Goal: Information Seeking & Learning: Learn about a topic

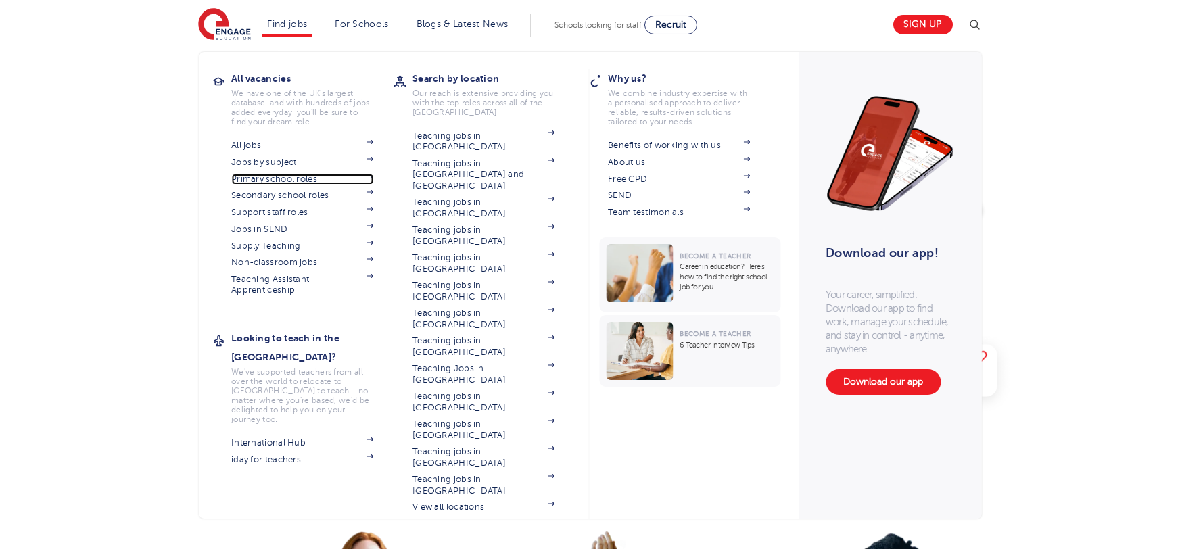
click at [262, 181] on link "Primary school roles" at bounding box center [302, 179] width 142 height 11
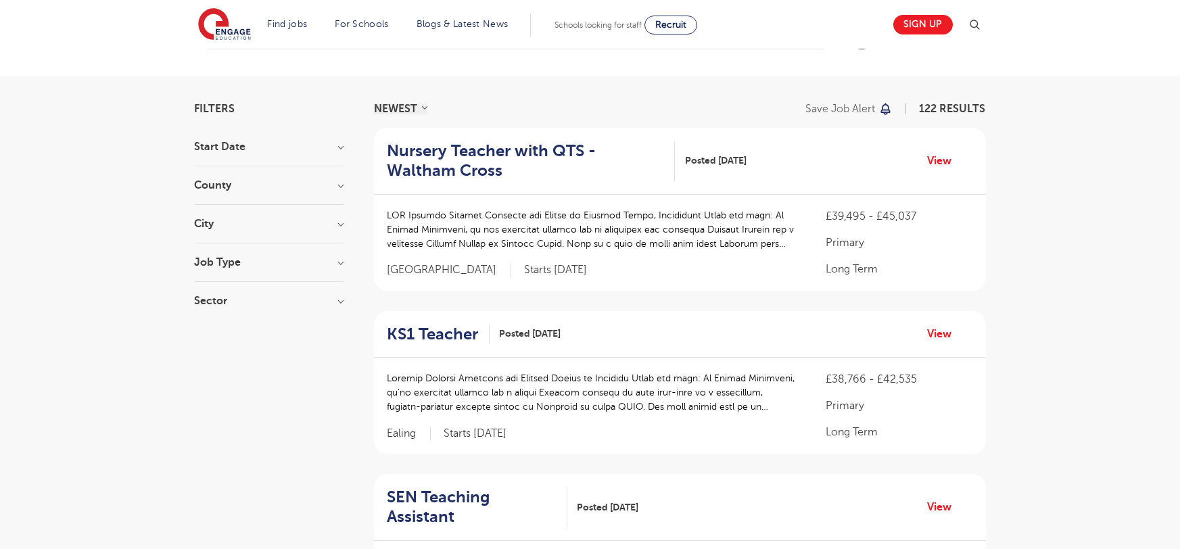
scroll to position [64, 0]
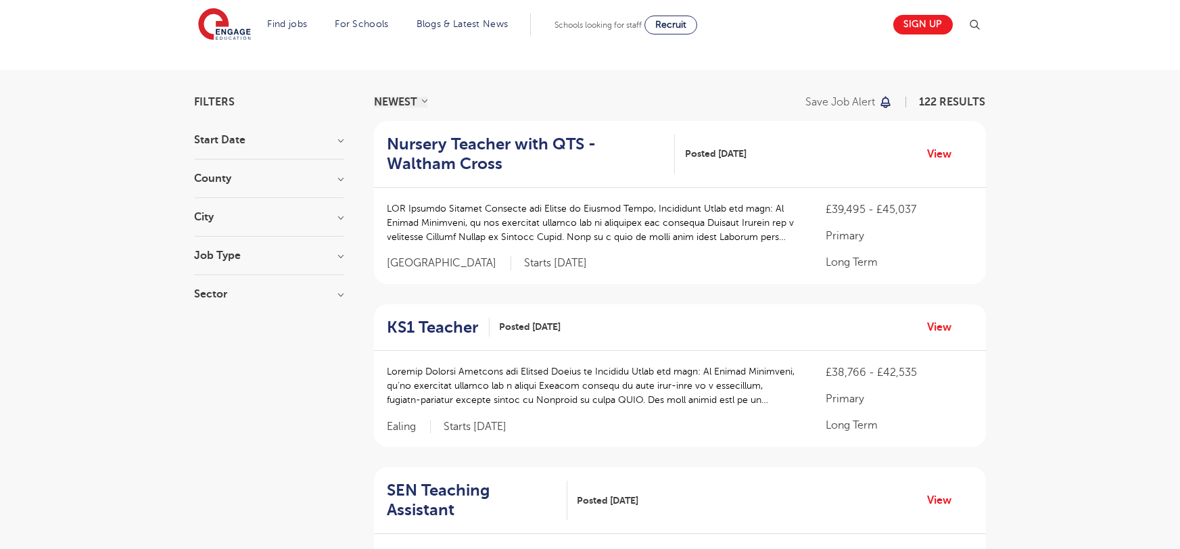
click at [455, 389] on p at bounding box center [594, 386] width 412 height 43
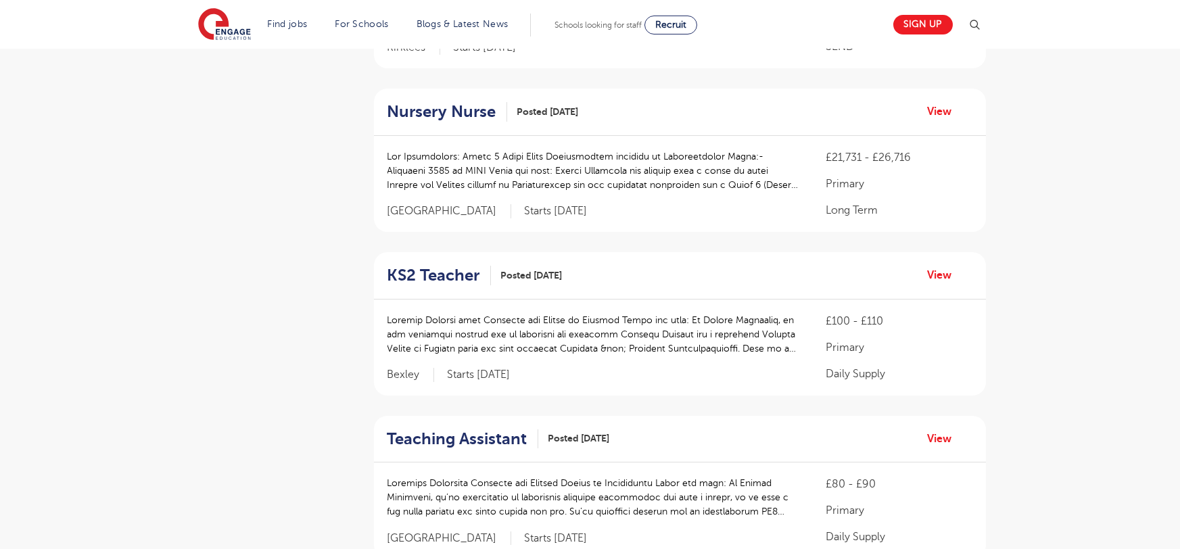
scroll to position [831, 0]
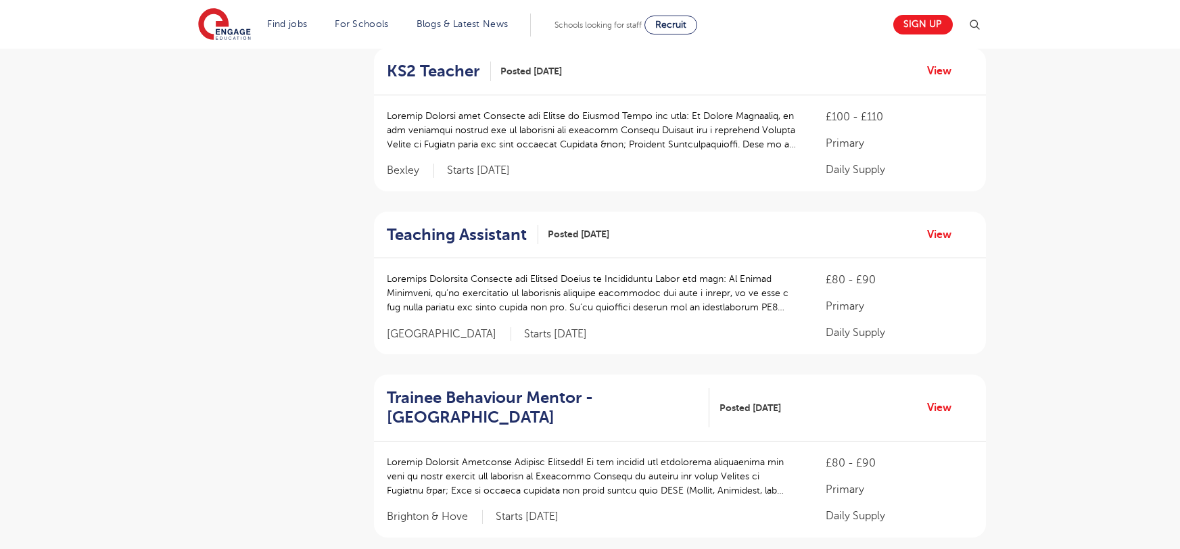
click at [455, 110] on p at bounding box center [594, 130] width 412 height 43
click at [593, 109] on p at bounding box center [594, 130] width 412 height 43
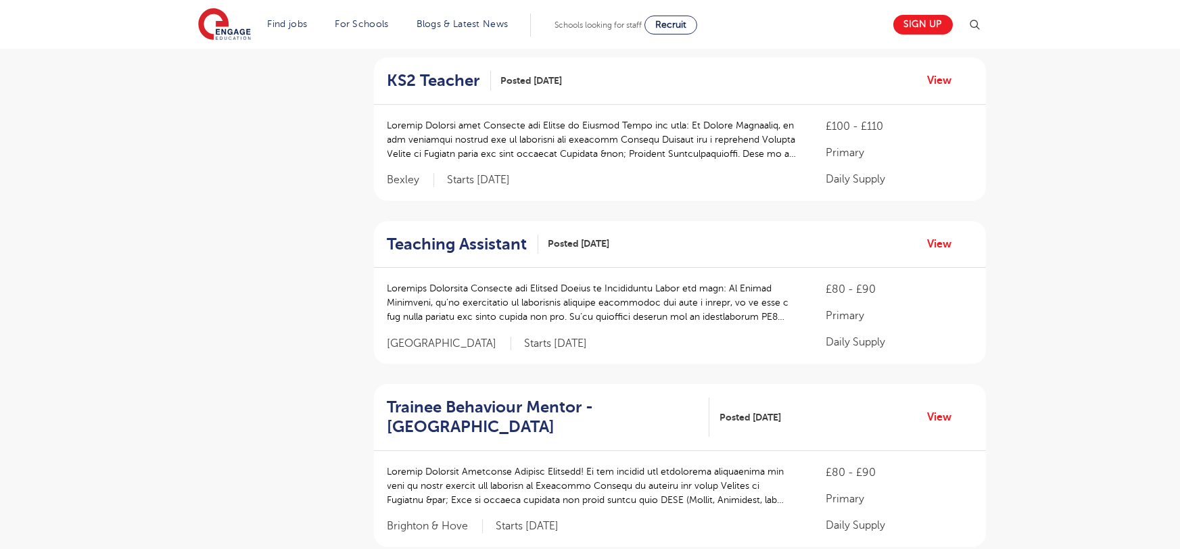
scroll to position [810, 0]
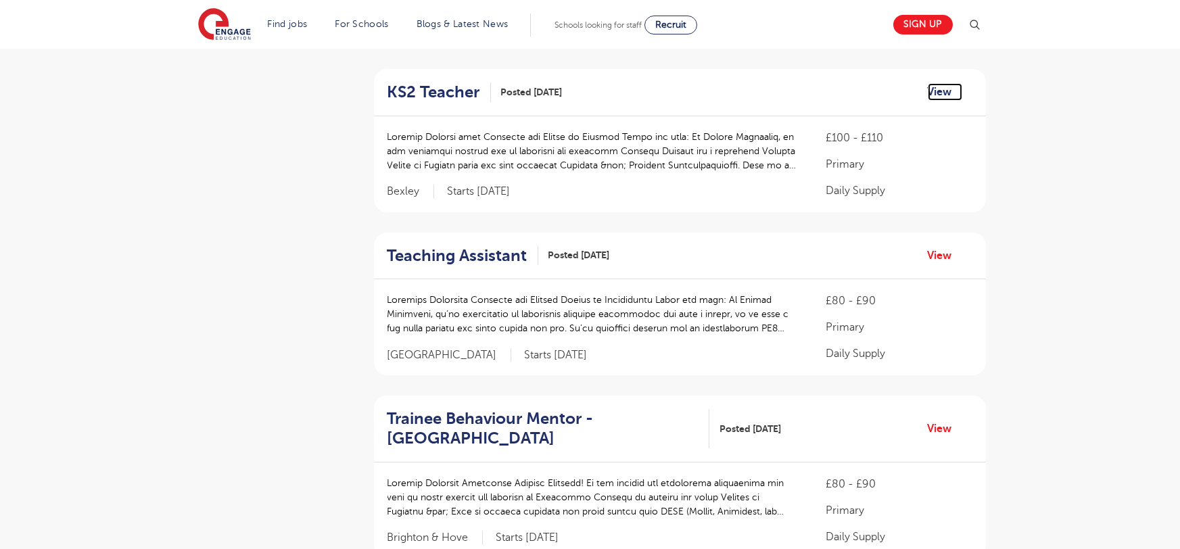
click at [928, 83] on link "View" at bounding box center [945, 92] width 34 height 18
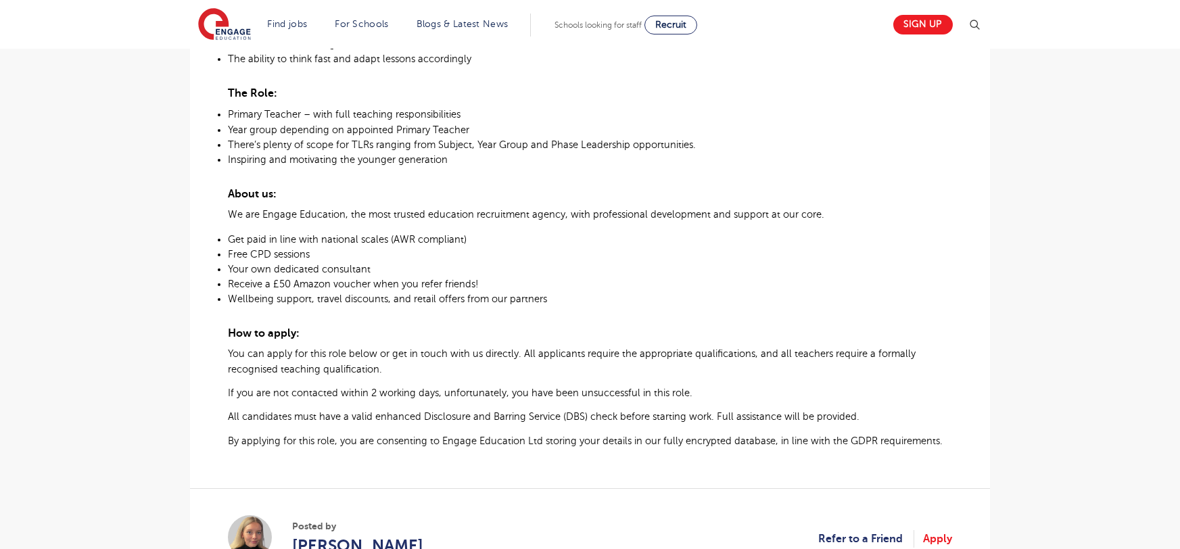
scroll to position [883, 0]
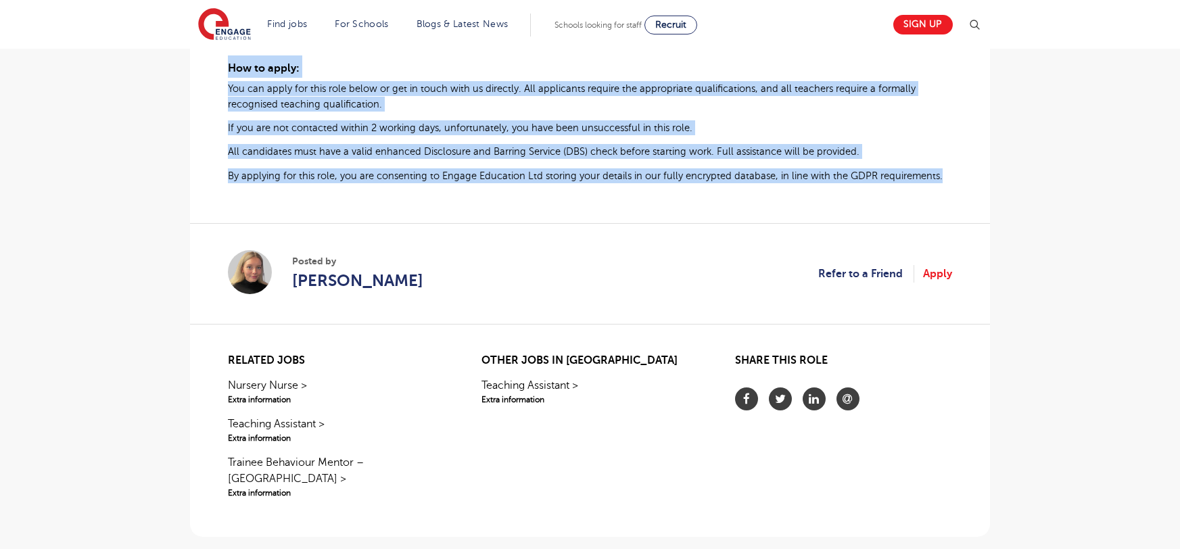
drag, startPoint x: 227, startPoint y: 223, endPoint x: 921, endPoint y: 196, distance: 694.5
copy div "Primary Teacher with Required for School in Welling About the role: At Engage E…"
